Goal: Task Accomplishment & Management: Use online tool/utility

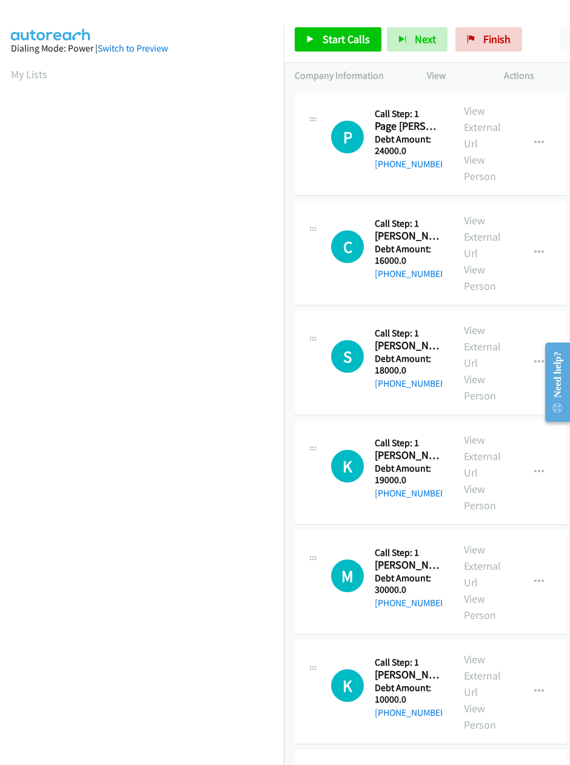
scroll to position [0, 3]
click at [207, 721] on nav "Dialing Mode: Power | Switch to Preview My Lists" at bounding box center [142, 407] width 284 height 765
drag, startPoint x: 92, startPoint y: 65, endPoint x: 92, endPoint y: 74, distance: 8.5
click at [92, 66] on section "My Lists" at bounding box center [142, 74] width 262 height 16
click at [210, 18] on div at bounding box center [279, 23] width 559 height 47
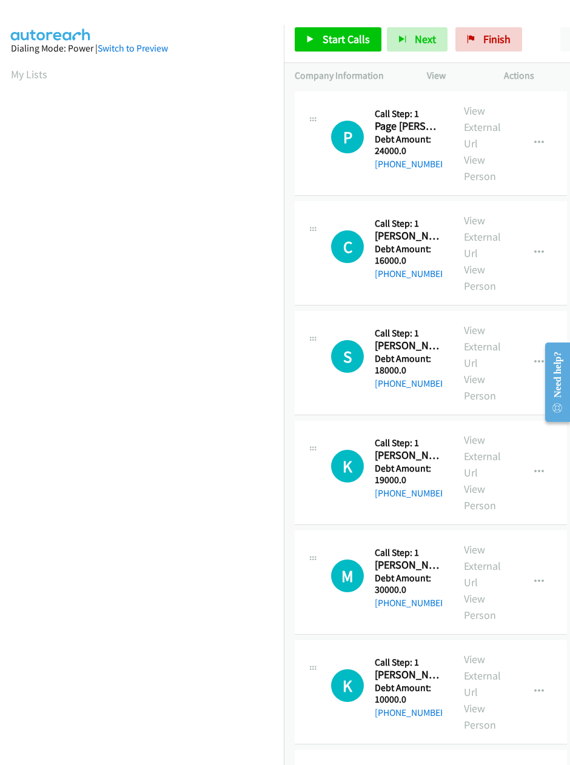
click at [249, 15] on div at bounding box center [279, 23] width 559 height 47
click at [180, 18] on div at bounding box center [279, 23] width 559 height 47
click at [344, 39] on span "Start Calls" at bounding box center [346, 39] width 47 height 14
click at [387, 30] on link "Pause" at bounding box center [399, 33] width 24 height 13
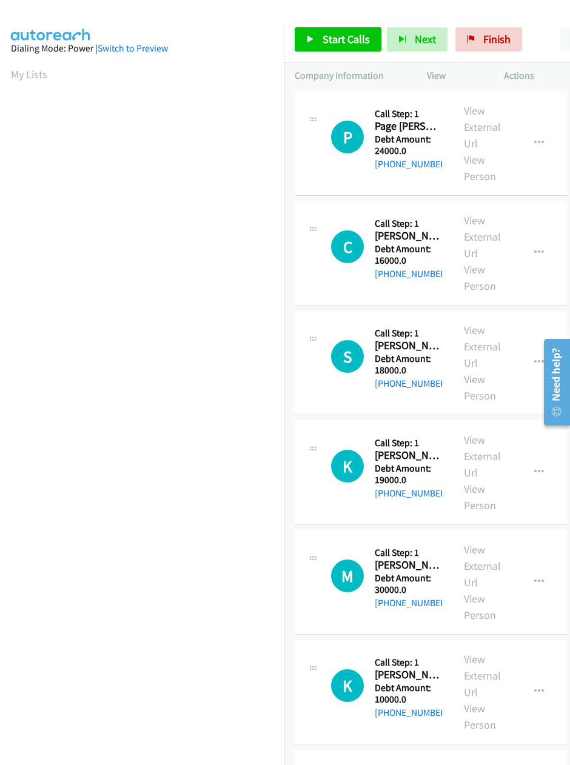
click at [175, 707] on nav "Dialing Mode: Power | Switch to Preview My Lists" at bounding box center [142, 407] width 284 height 765
click at [355, 37] on span "Start Calls" at bounding box center [346, 39] width 47 height 14
click at [27, 71] on link "My Lists" at bounding box center [29, 74] width 36 height 14
